Goal: Transaction & Acquisition: Download file/media

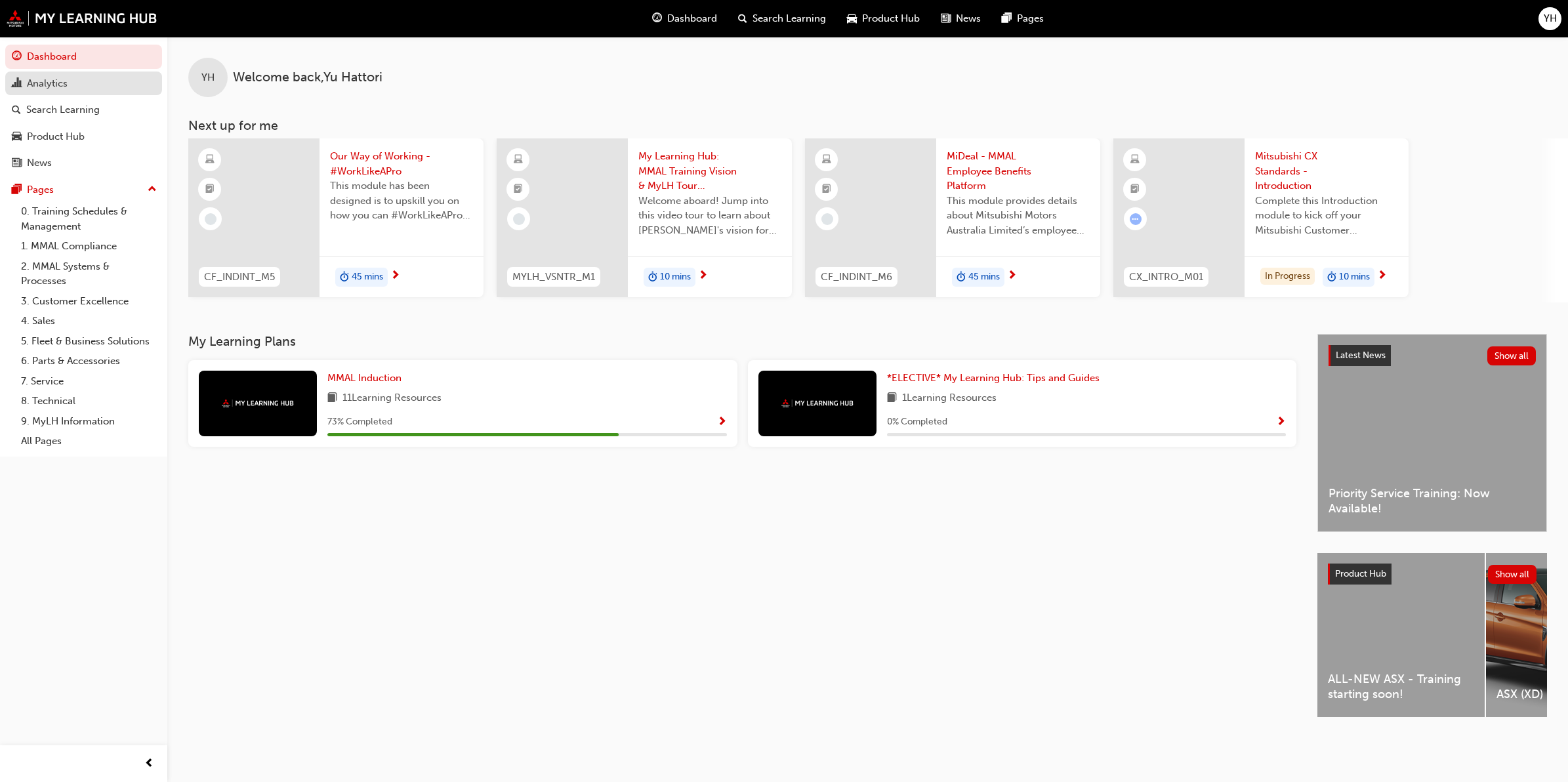
click at [62, 88] on div "Analytics" at bounding box center [47, 84] width 40 height 15
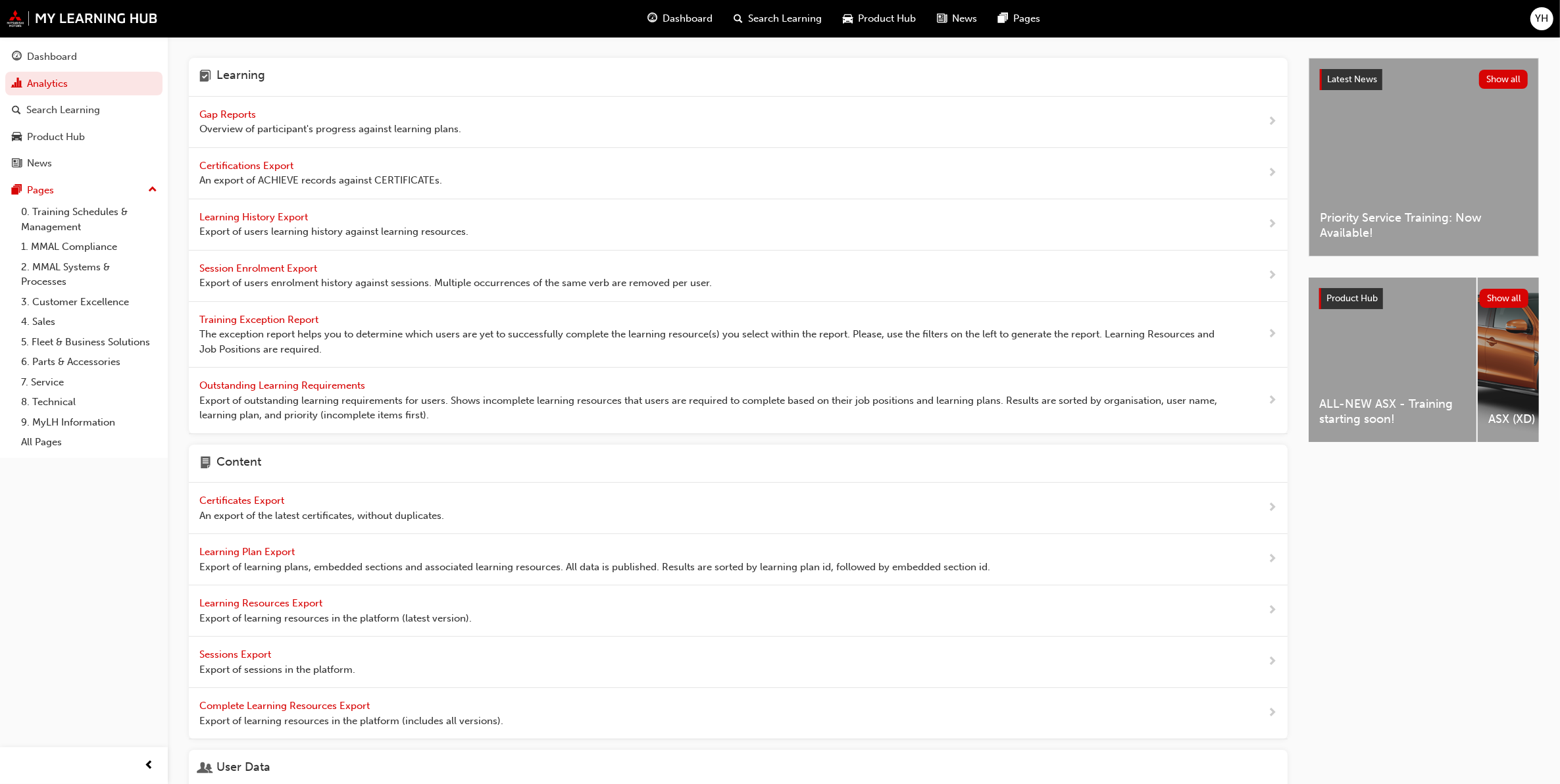
click at [264, 224] on span "Export of users learning history against learning resources." at bounding box center [334, 232] width 269 height 15
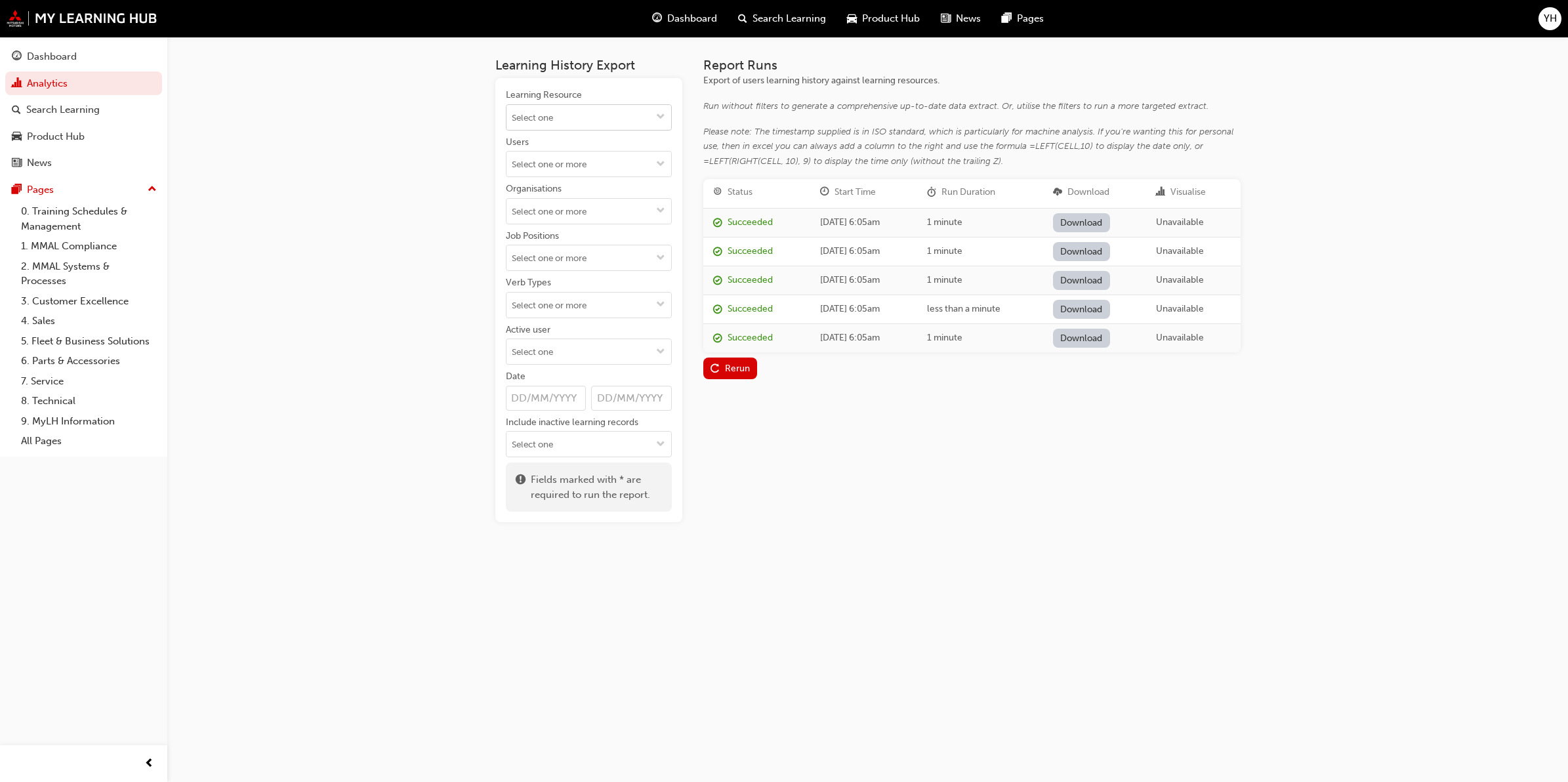
click at [556, 117] on input "Learning Resource" at bounding box center [589, 117] width 165 height 25
type input "priori"
click at [592, 142] on li "Introduction to Priority Service for Service Managers SM_PRTYSRVCE LIVE" at bounding box center [589, 158] width 166 height 55
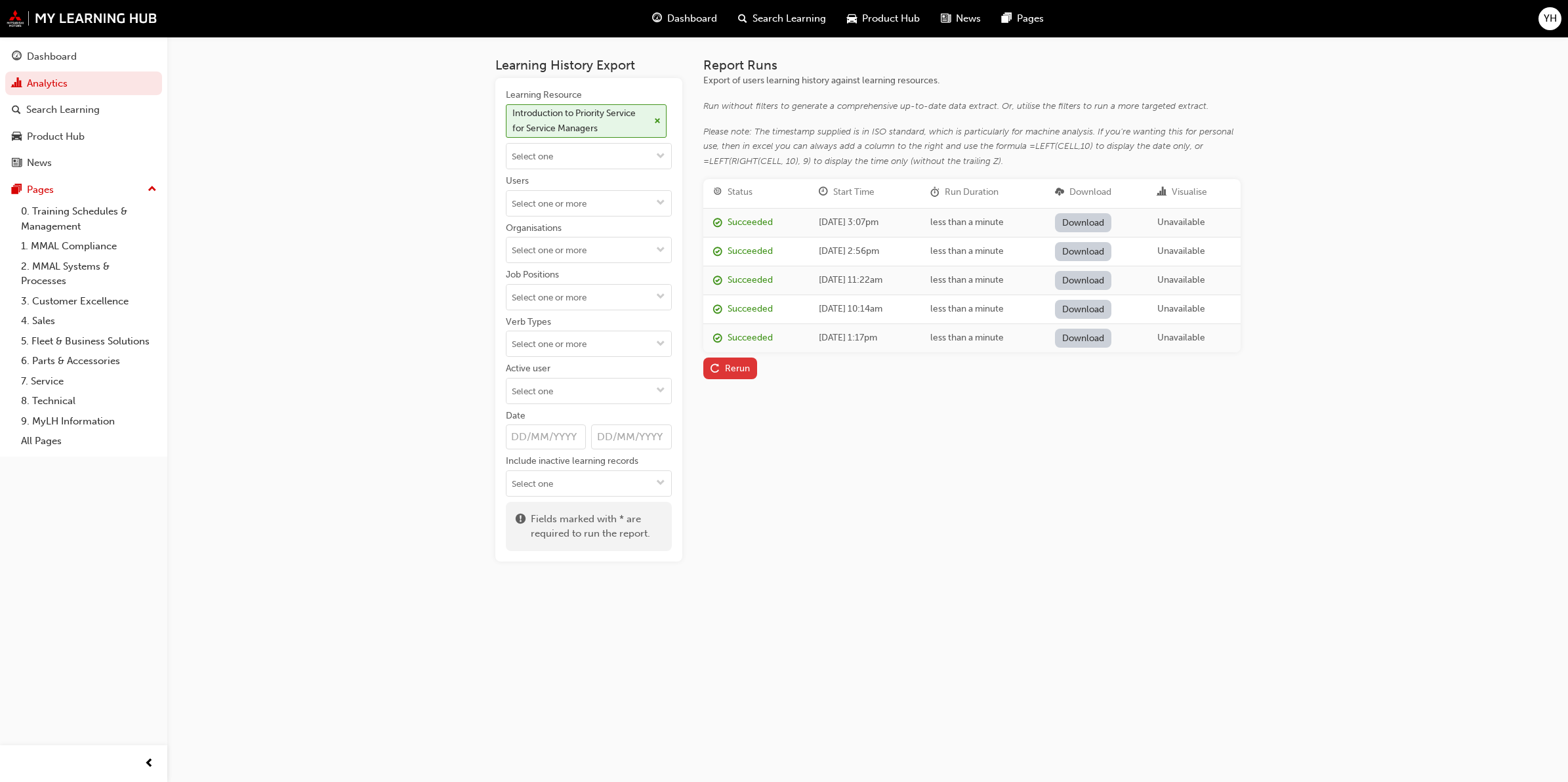
click at [739, 370] on div "Rerun" at bounding box center [737, 368] width 25 height 11
click at [1101, 225] on link "Download" at bounding box center [1083, 223] width 57 height 19
click at [660, 118] on span "cross-icon" at bounding box center [657, 121] width 7 height 8
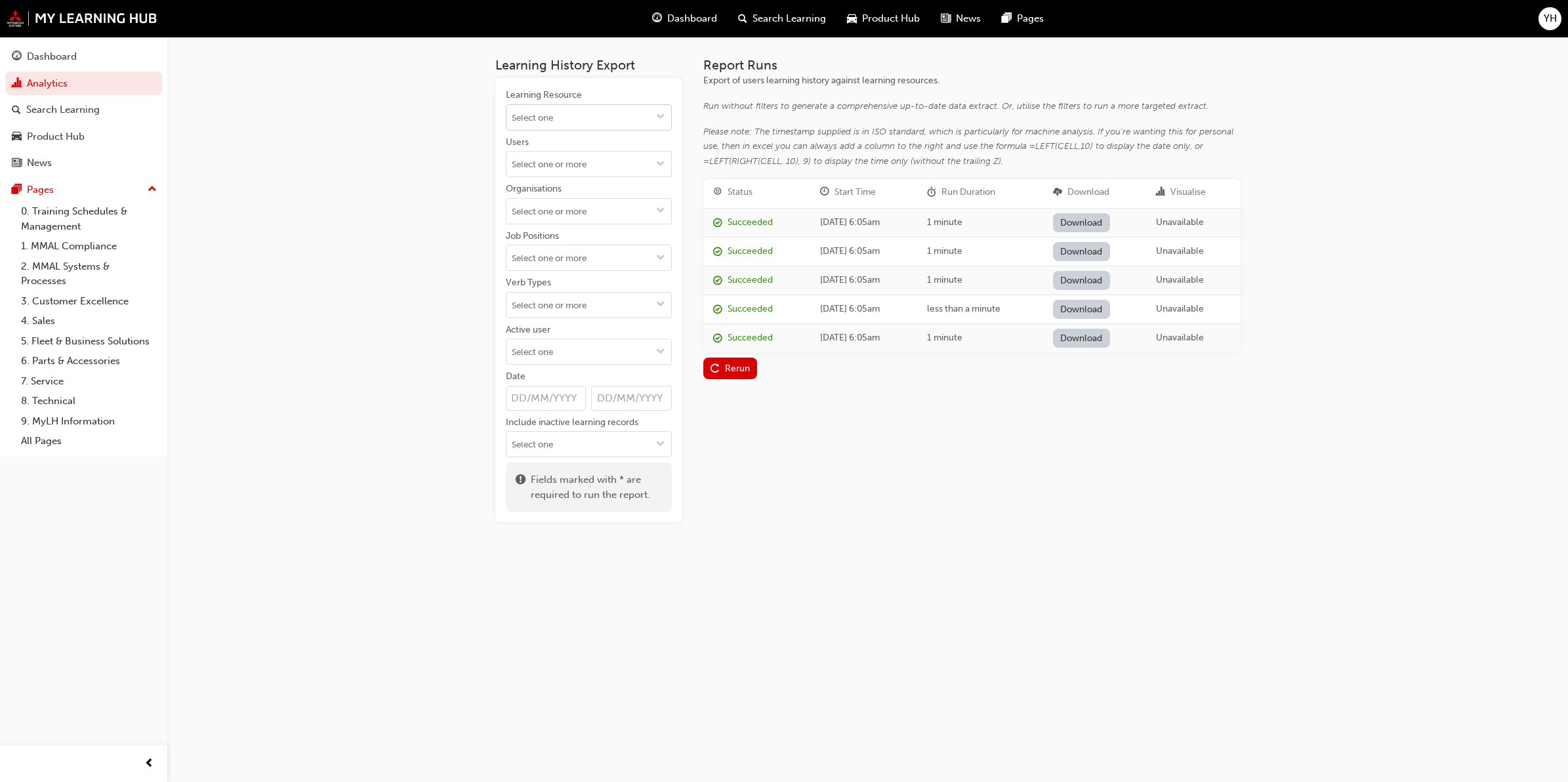
click at [615, 115] on input "Learning Resource" at bounding box center [589, 117] width 165 height 25
type input "online"
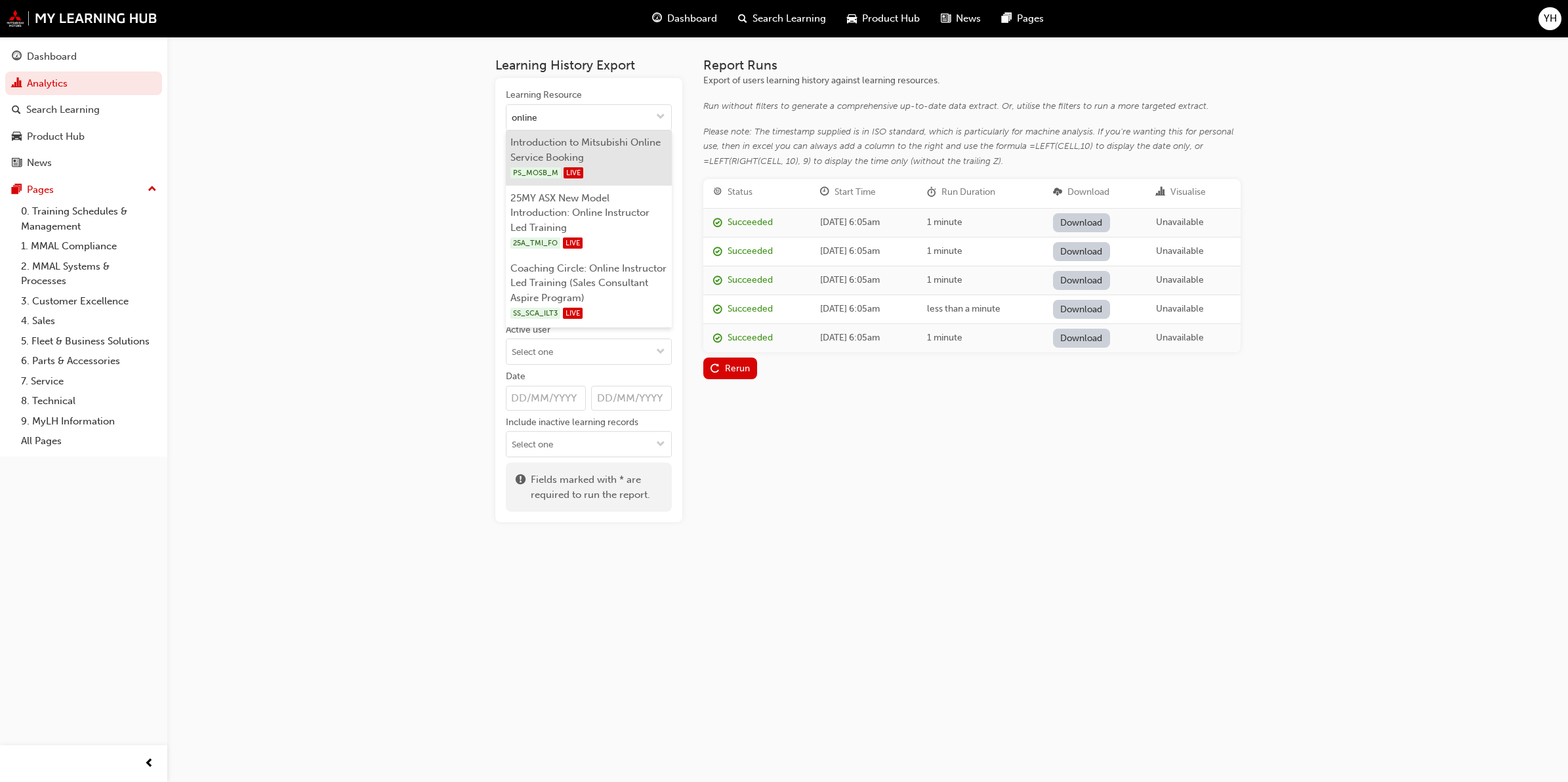
click at [605, 153] on li "Introduction to Mitsubishi Online Service Booking PS_MOSB_M LIVE" at bounding box center [589, 158] width 166 height 55
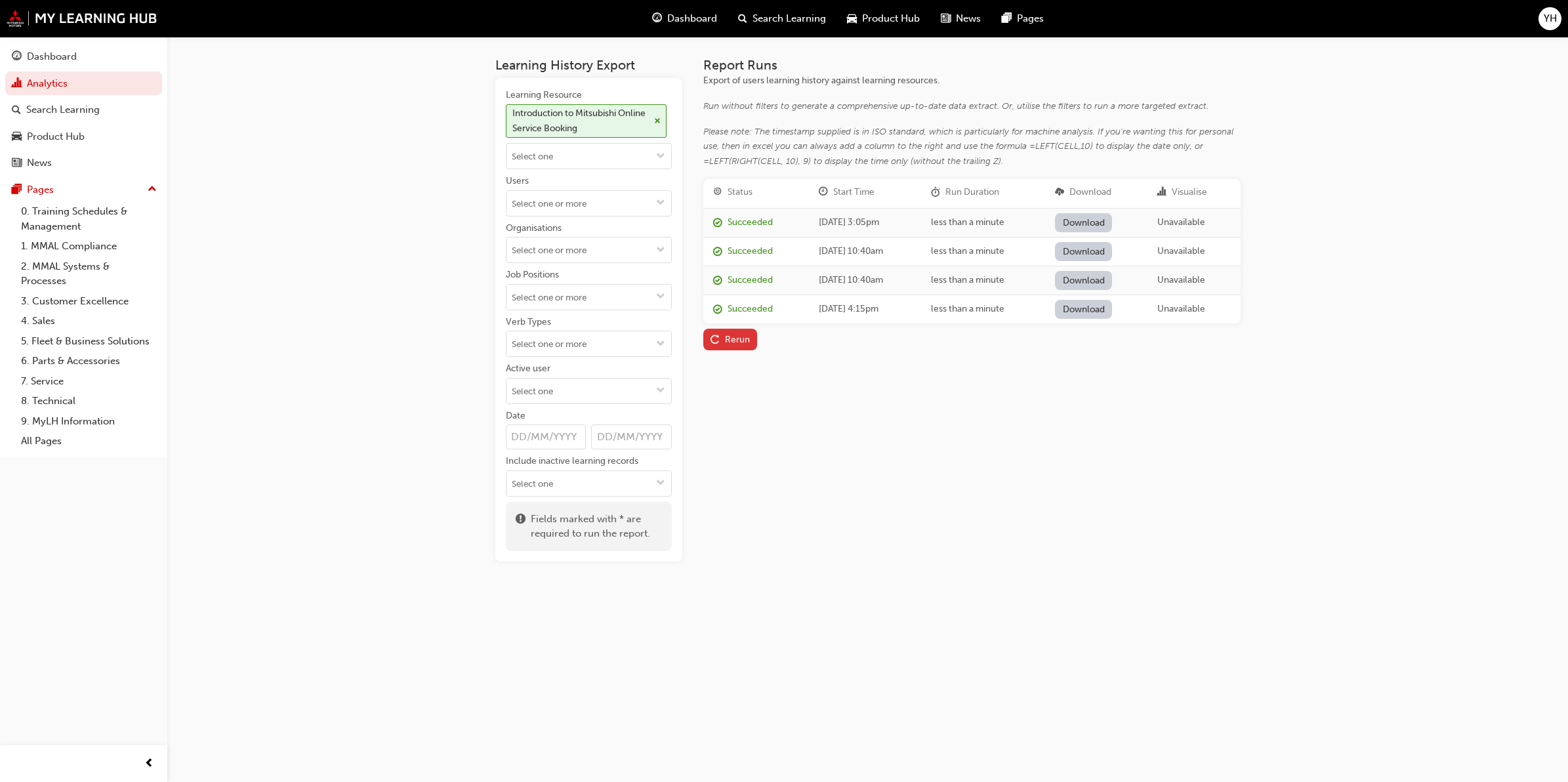
click at [748, 336] on div "Rerun" at bounding box center [737, 340] width 25 height 11
click at [1096, 218] on link "Download" at bounding box center [1083, 223] width 57 height 19
